Goal: Information Seeking & Learning: Learn about a topic

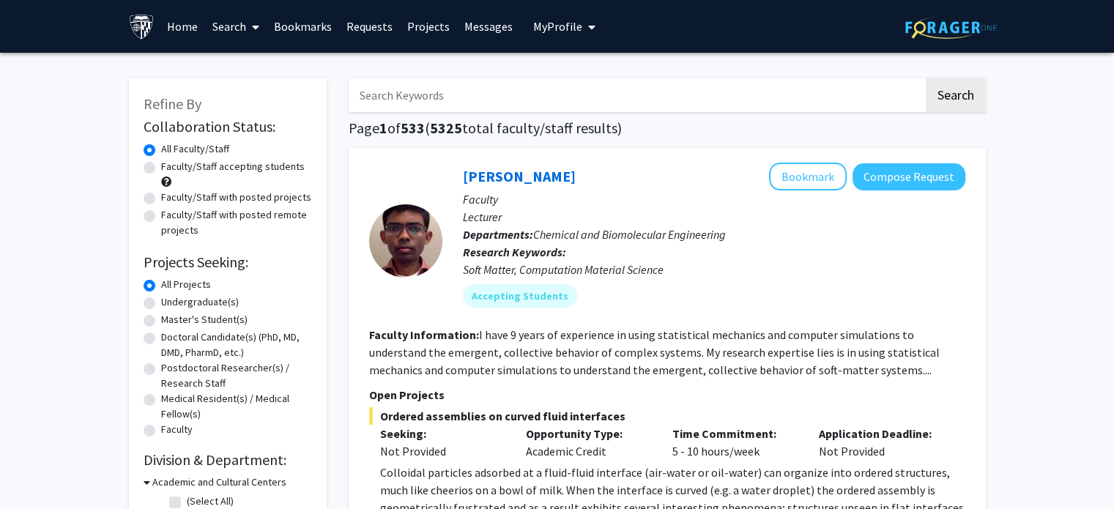
click at [434, 98] on input "Search Keywords" at bounding box center [636, 95] width 575 height 34
type input "[PERSON_NAME]"
click at [926, 78] on button "Search" at bounding box center [956, 95] width 60 height 34
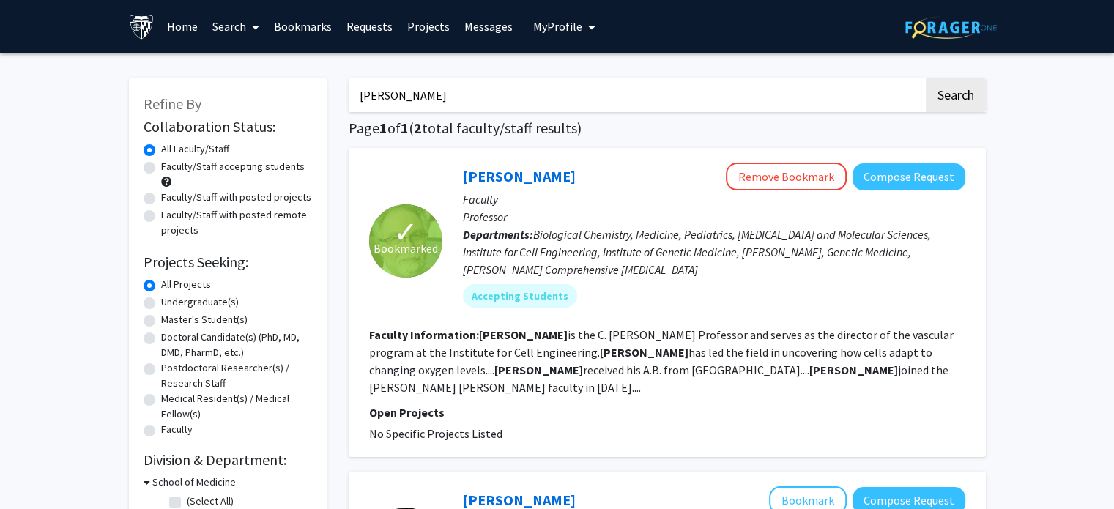
click at [416, 404] on p "Open Projects" at bounding box center [667, 413] width 596 height 18
click at [527, 269] on span "Biological Chemistry, Medicine, Pediatrics, [MEDICAL_DATA] and Molecular Scienc…" at bounding box center [697, 252] width 468 height 50
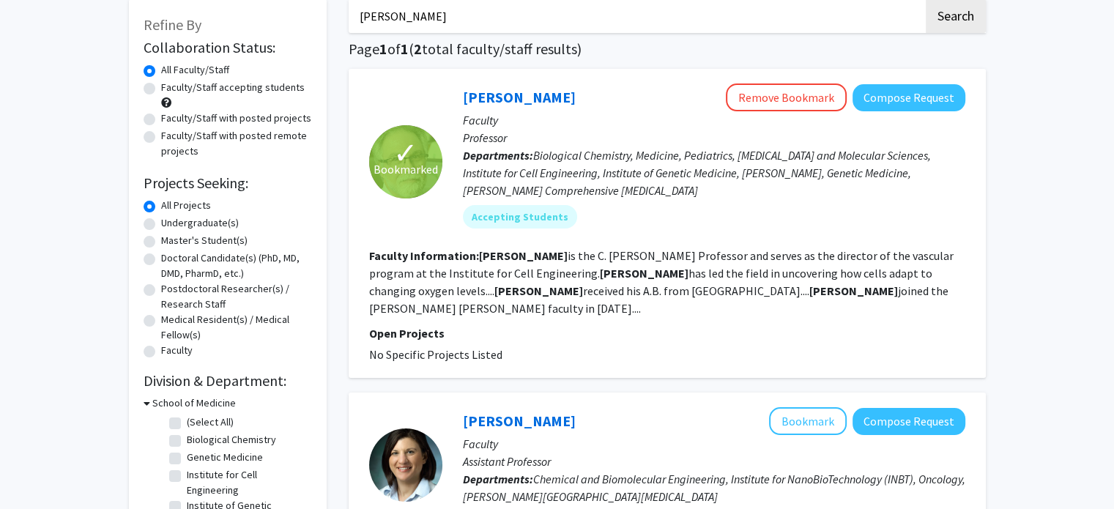
scroll to position [82, 0]
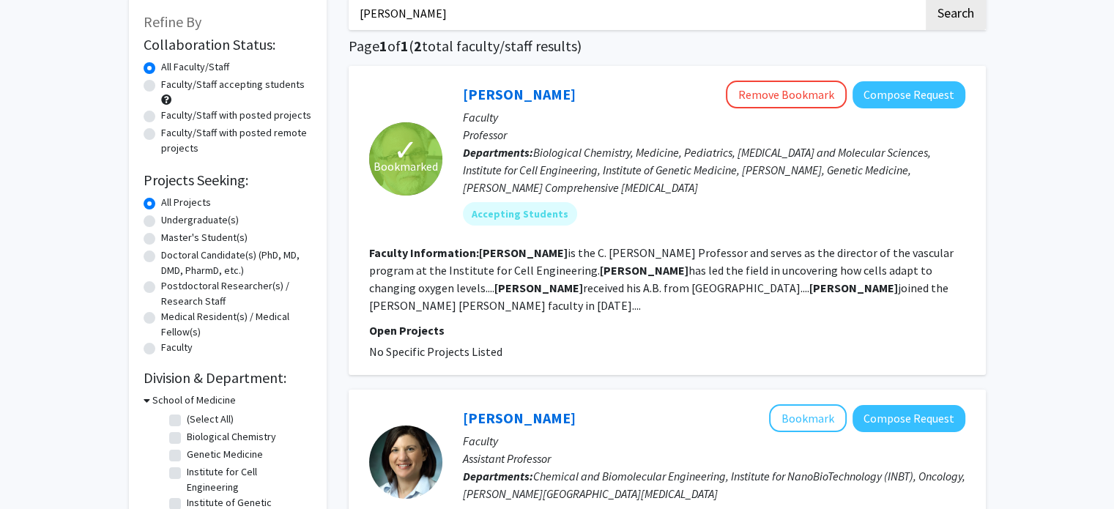
click at [699, 298] on fg-search-faculty "✓ Bookmarked [PERSON_NAME] Remove Bookmark Compose Request Faculty Professor De…" at bounding box center [667, 221] width 596 height 280
click at [799, 322] on p "Open Projects" at bounding box center [667, 331] width 596 height 18
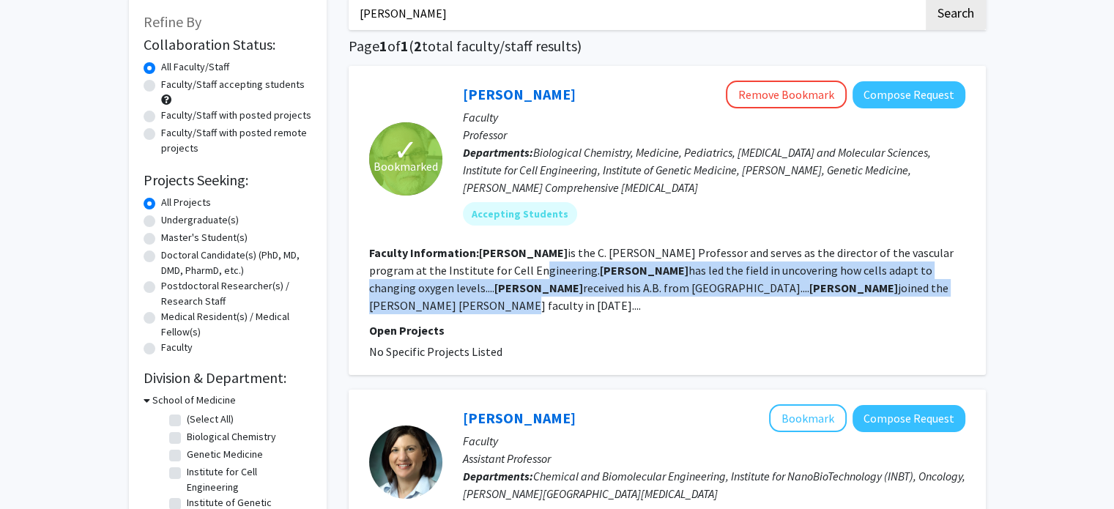
drag, startPoint x: 890, startPoint y: 289, endPoint x: 453, endPoint y: 273, distance: 436.9
click at [453, 273] on fg-read-more "[PERSON_NAME] is the C. [PERSON_NAME] Professor and serves as the director of t…" at bounding box center [661, 278] width 585 height 67
click at [619, 211] on div "Accepting Students" at bounding box center [714, 213] width 508 height 29
click at [483, 97] on link "[PERSON_NAME]" at bounding box center [519, 94] width 113 height 18
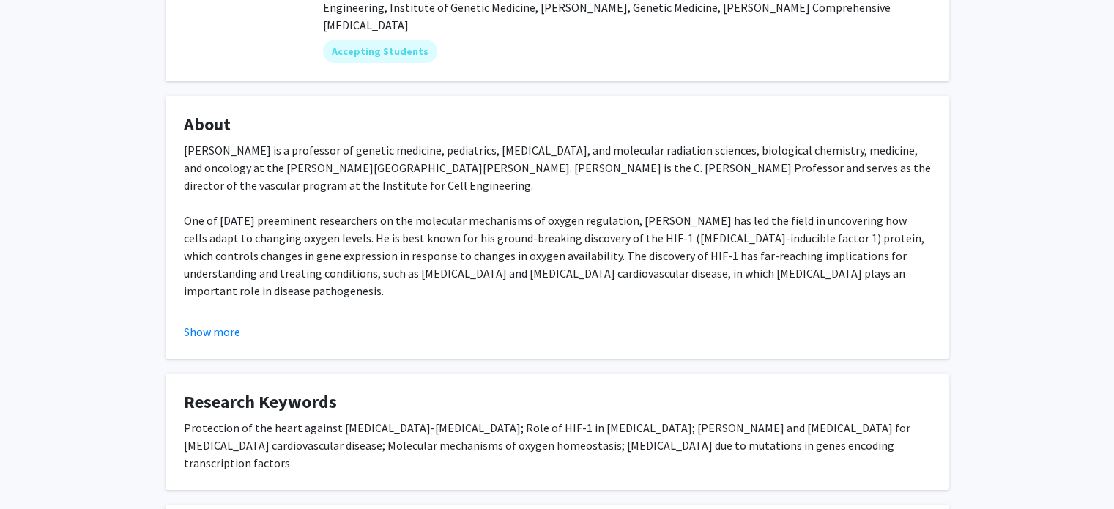
scroll to position [208, 0]
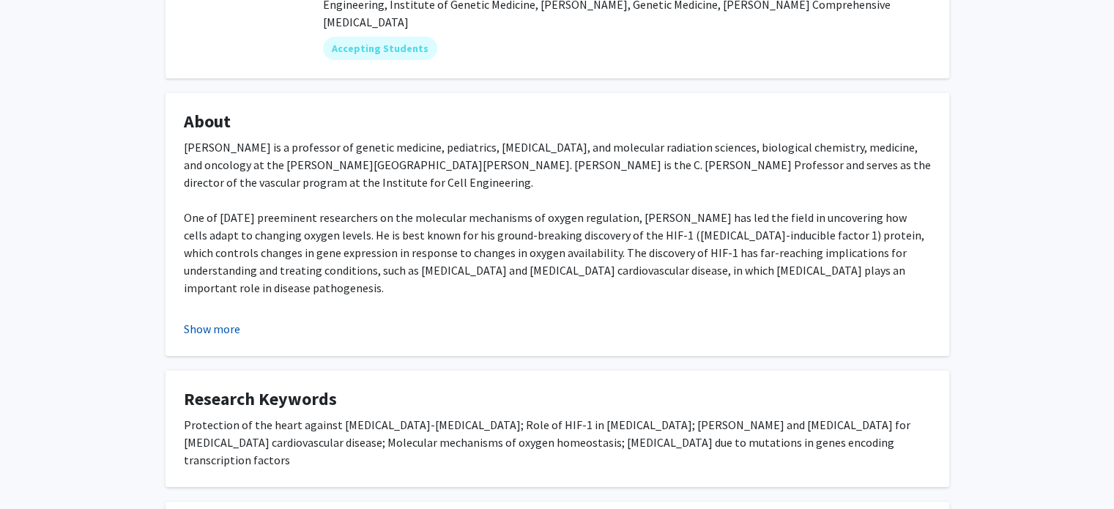
click at [202, 330] on button "Show more" at bounding box center [212, 329] width 56 height 18
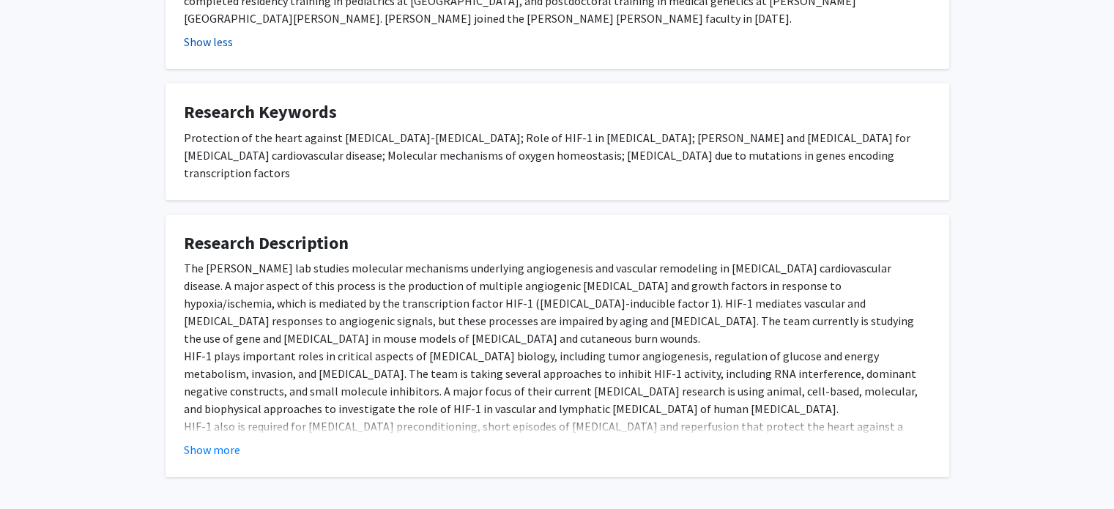
scroll to position [603, 0]
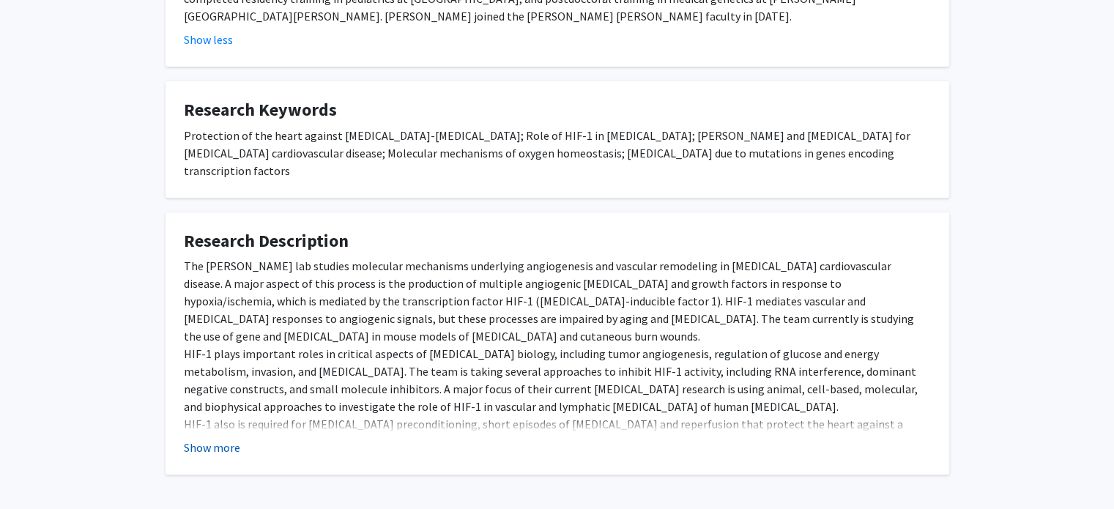
click at [215, 439] on button "Show more" at bounding box center [212, 448] width 56 height 18
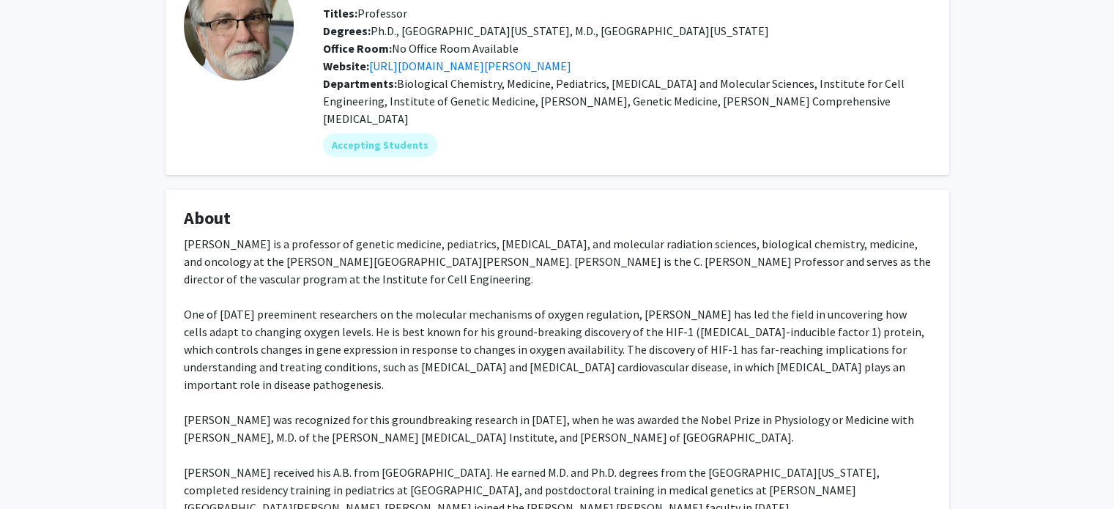
scroll to position [73, 0]
